Goal: Communication & Community: Answer question/provide support

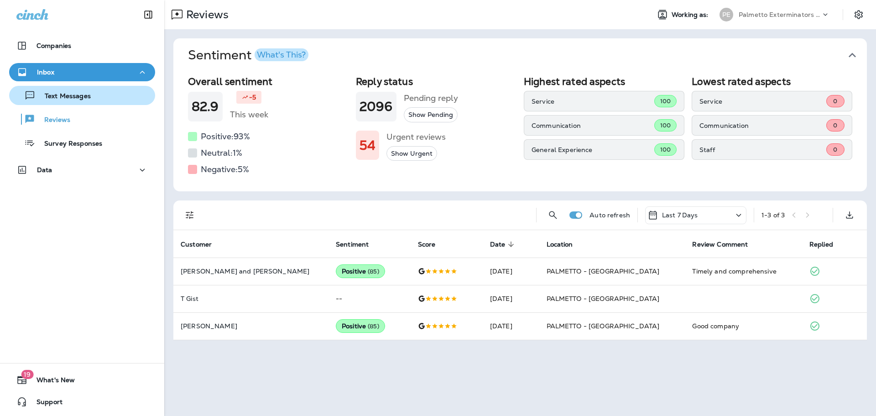
click at [68, 91] on div "Text Messages" at bounding box center [52, 96] width 78 height 14
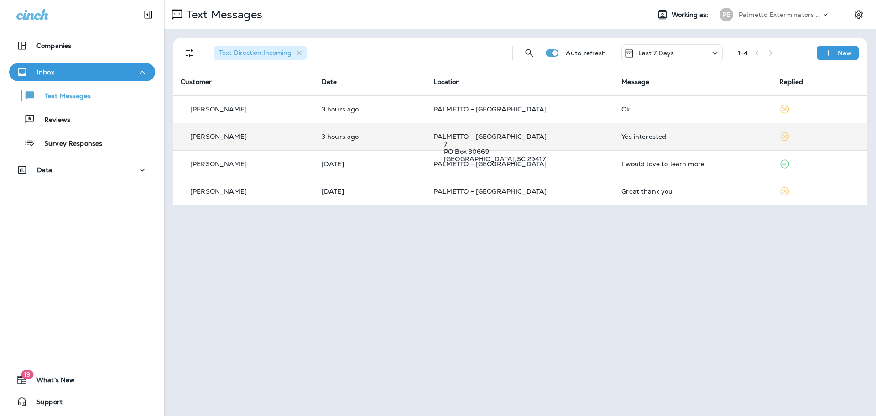
click at [492, 132] on span "PALMETTO - [GEOGRAPHIC_DATA]" at bounding box center [489, 136] width 113 height 8
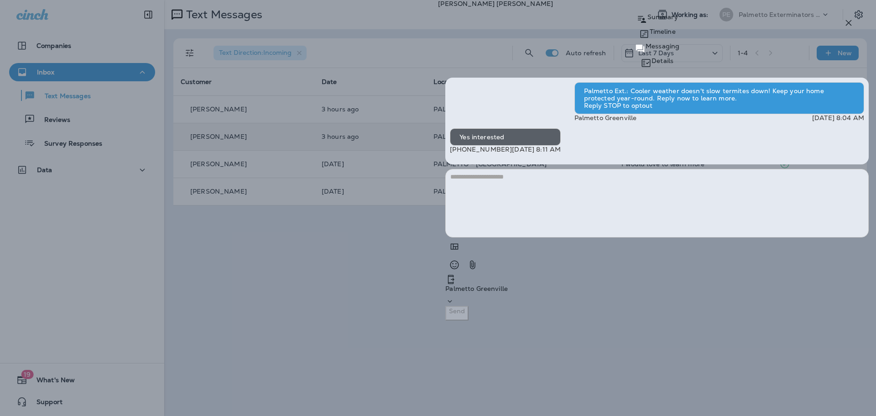
click at [667, 237] on textarea at bounding box center [656, 203] width 423 height 68
click at [602, 237] on textarea at bounding box center [656, 203] width 423 height 68
type textarea "*"
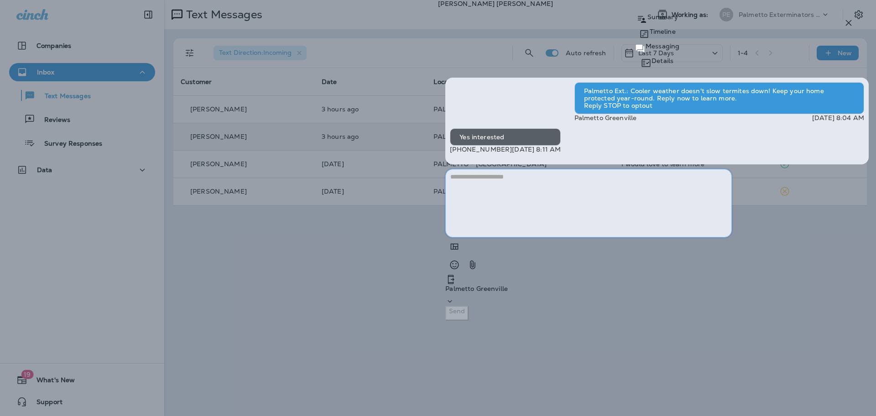
click at [669, 237] on textarea at bounding box center [588, 203] width 287 height 68
type textarea "*"
type textarea "**********"
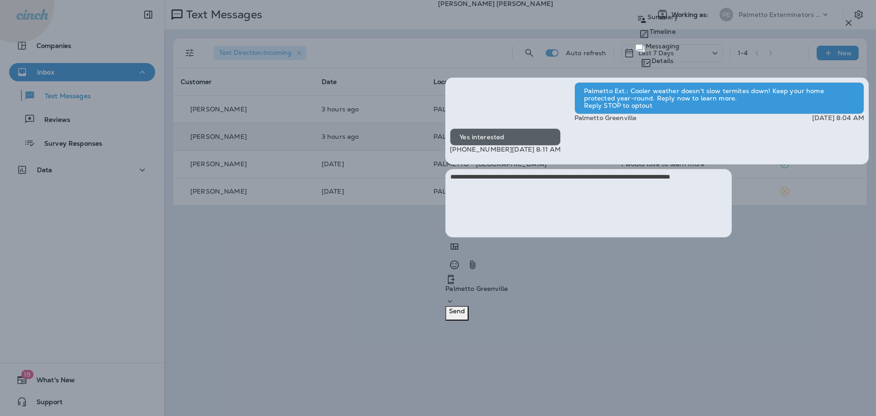
click at [465, 314] on p "Send" at bounding box center [457, 310] width 16 height 7
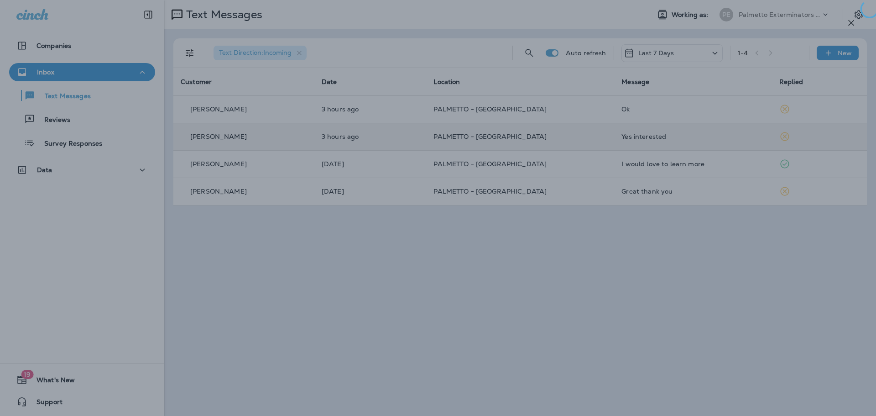
click at [354, 108] on div at bounding box center [441, 208] width 876 height 416
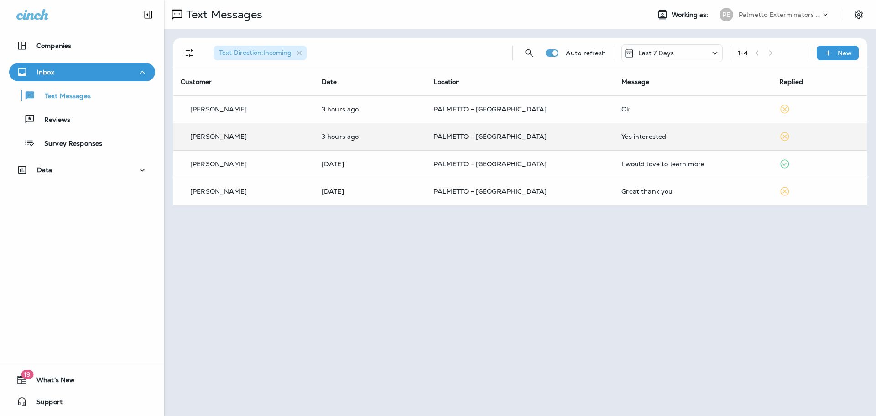
click at [354, 108] on div at bounding box center [438, 208] width 876 height 416
click at [354, 108] on p "3 hours ago" at bounding box center [371, 108] width 98 height 7
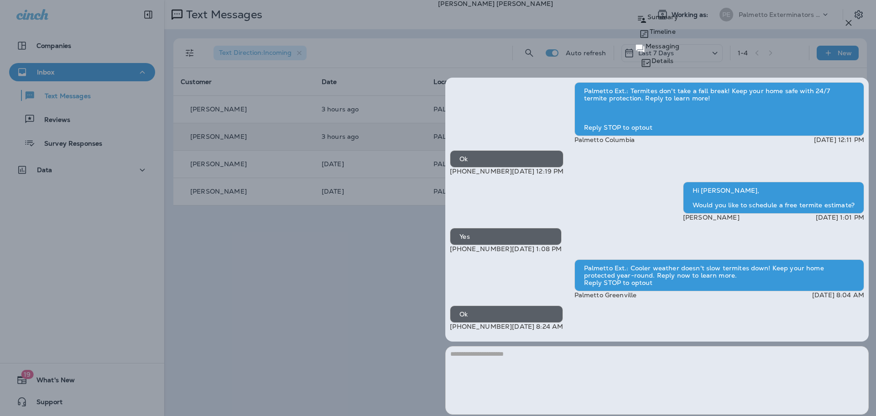
click at [296, 297] on div "[PERSON_NAME] Summary Timeline Messaging Details Palmetto Ext.: Termites don't …" at bounding box center [438, 208] width 876 height 416
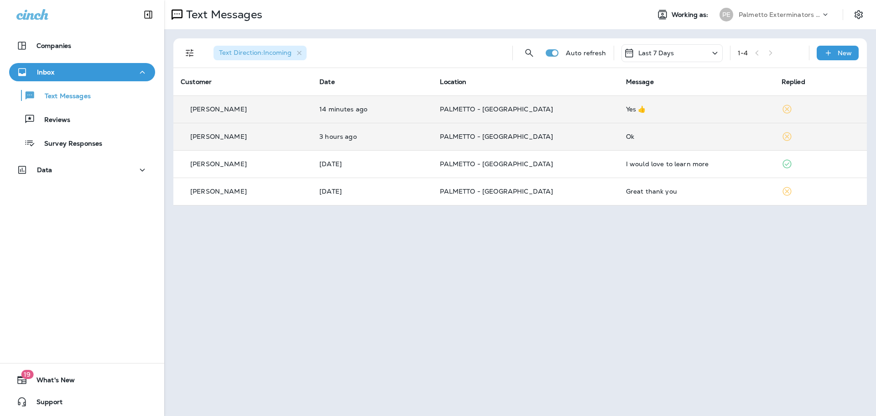
click at [337, 114] on td "14 minutes ago" at bounding box center [372, 108] width 120 height 27
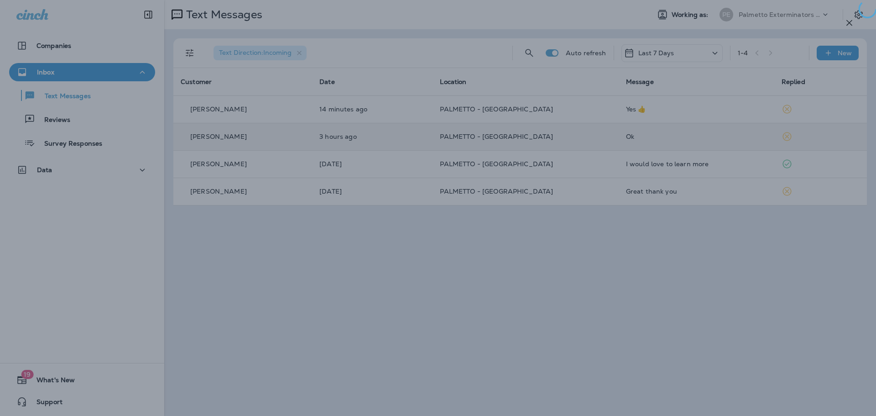
click at [340, 221] on div at bounding box center [438, 208] width 876 height 416
